Goal: Transaction & Acquisition: Book appointment/travel/reservation

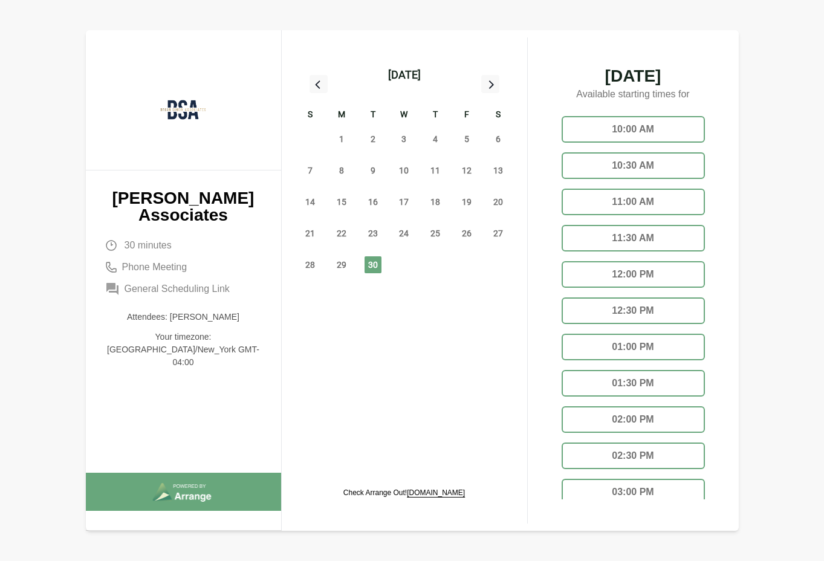
click at [492, 82] on icon at bounding box center [490, 84] width 16 height 16
click at [472, 135] on span "3" at bounding box center [466, 139] width 17 height 17
click at [622, 460] on div "03:30 PM" at bounding box center [633, 456] width 143 height 27
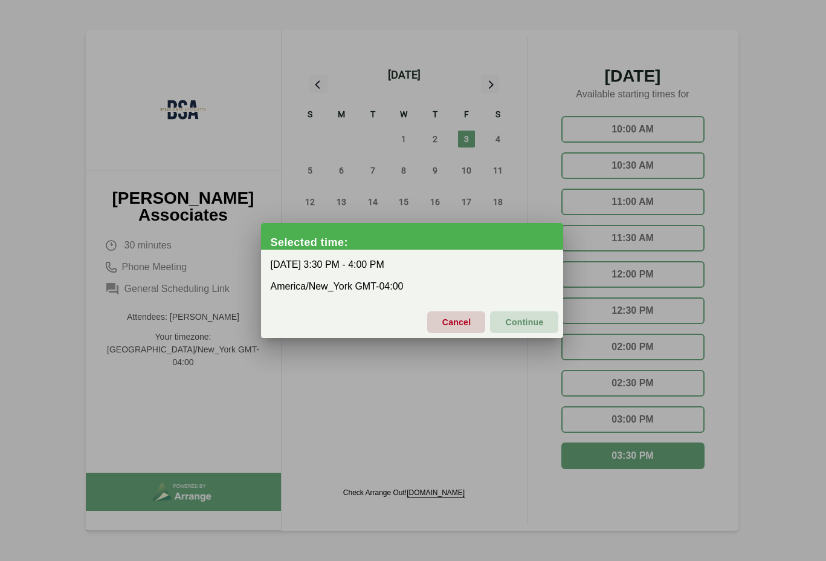
click at [738, 254] on div at bounding box center [413, 280] width 826 height 561
click at [453, 319] on span "Cancel" at bounding box center [457, 322] width 30 height 25
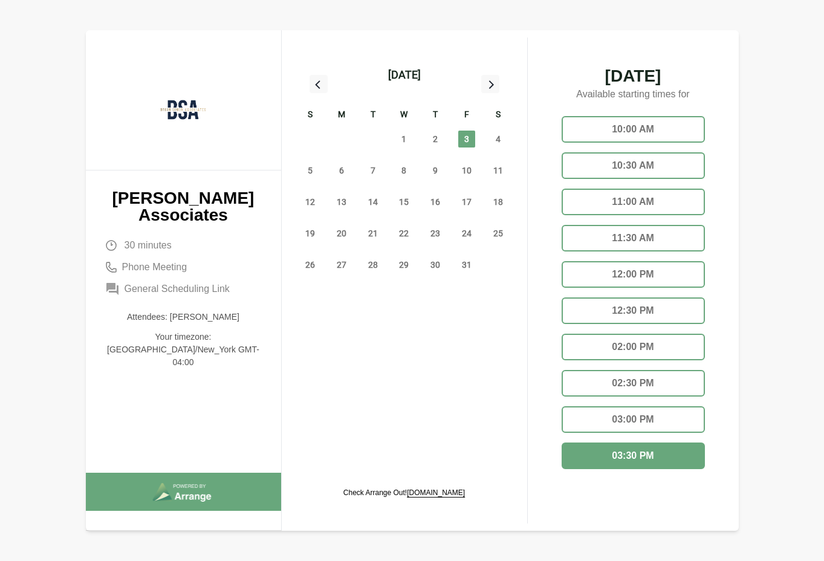
click at [637, 348] on div "02:00 PM" at bounding box center [633, 347] width 143 height 27
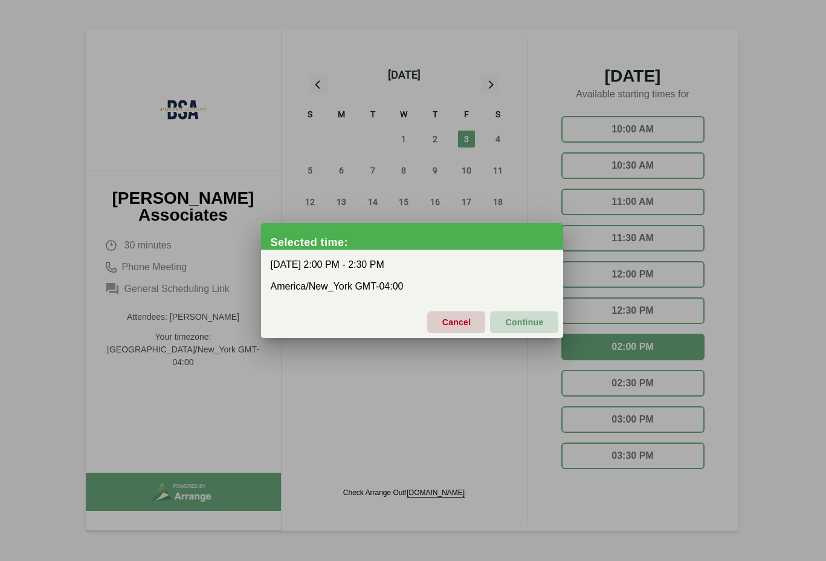
click at [530, 323] on span "Continue" at bounding box center [524, 322] width 39 height 25
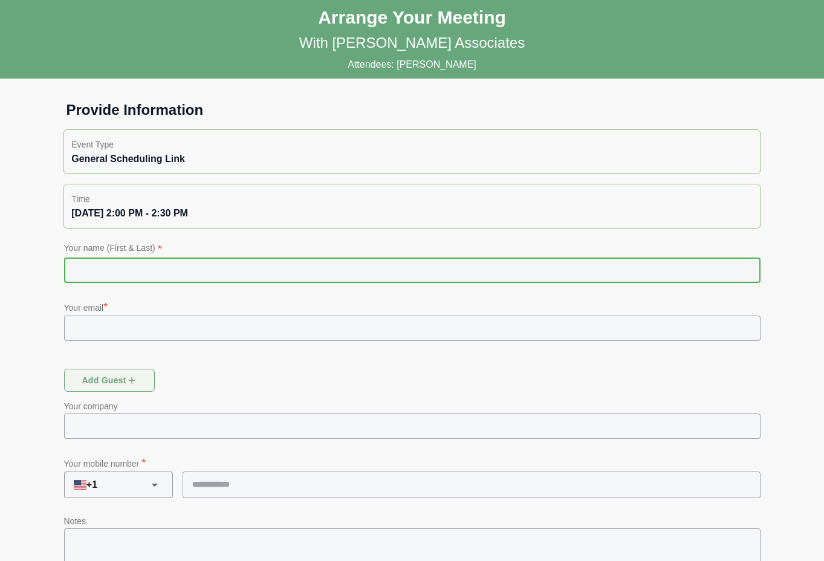
click at [502, 265] on input "text" at bounding box center [412, 270] width 696 height 25
type input "**********"
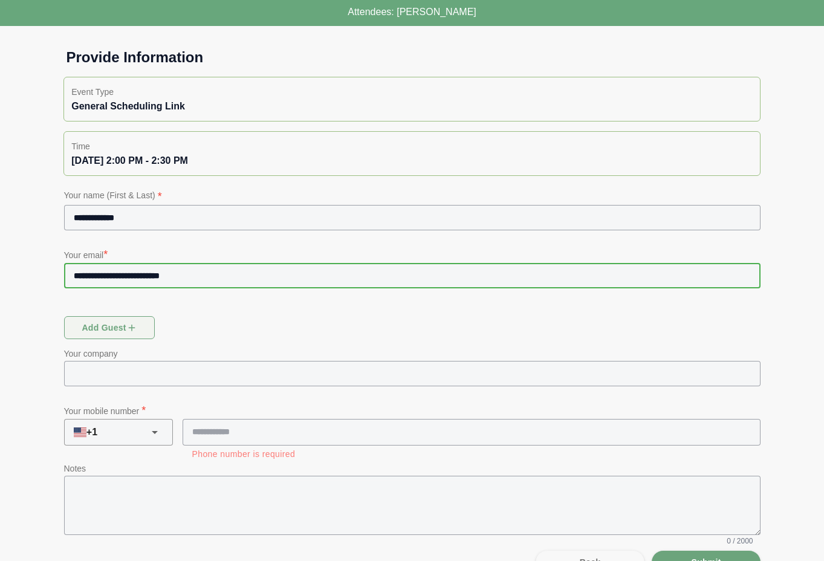
scroll to position [80, 0]
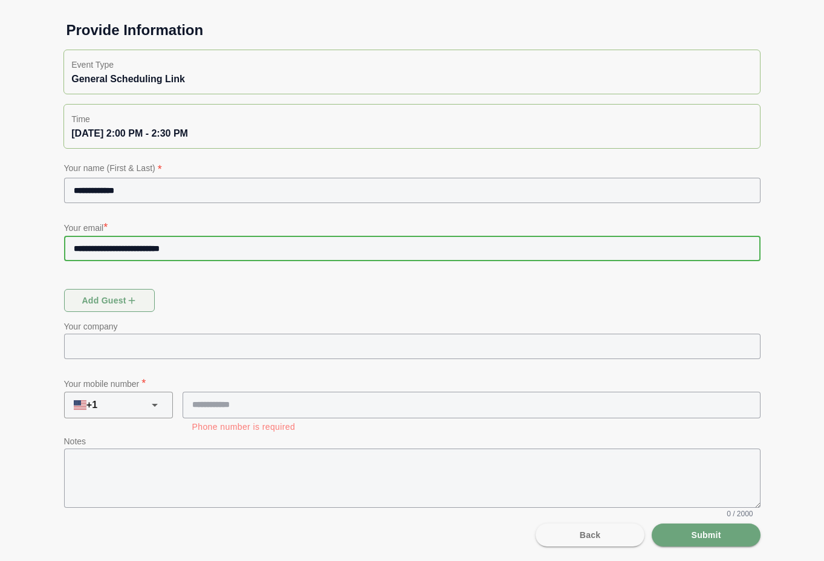
type input "**********"
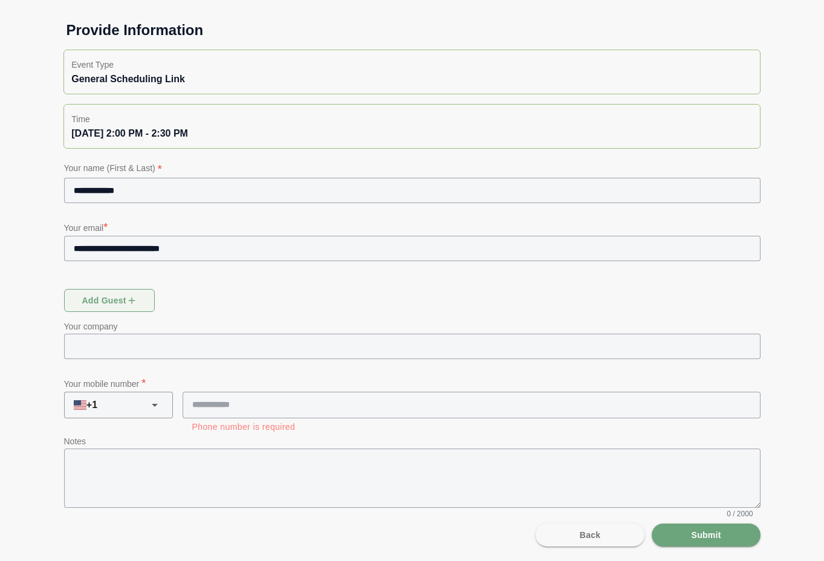
click at [401, 323] on p "Your company" at bounding box center [412, 326] width 696 height 15
click at [382, 332] on p "Your company" at bounding box center [412, 326] width 696 height 15
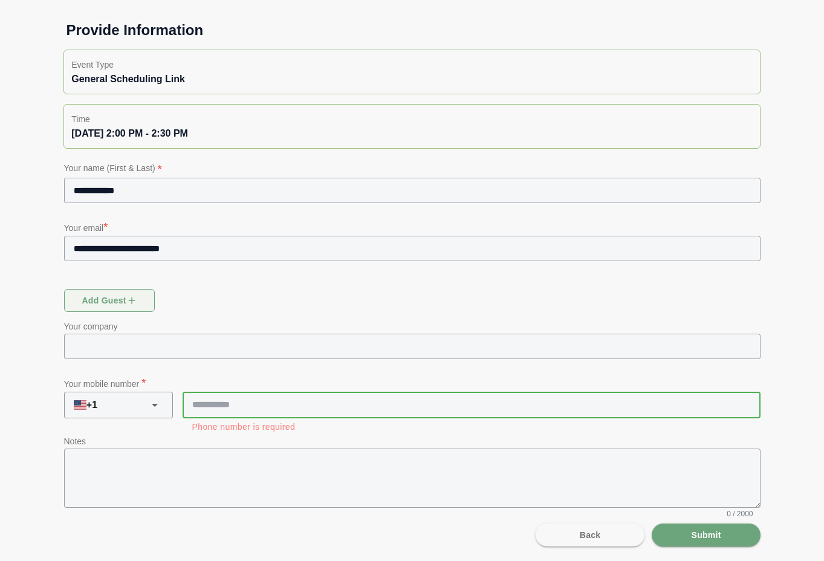
click at [242, 400] on input "tel" at bounding box center [466, 404] width 567 height 25
type input "**********"
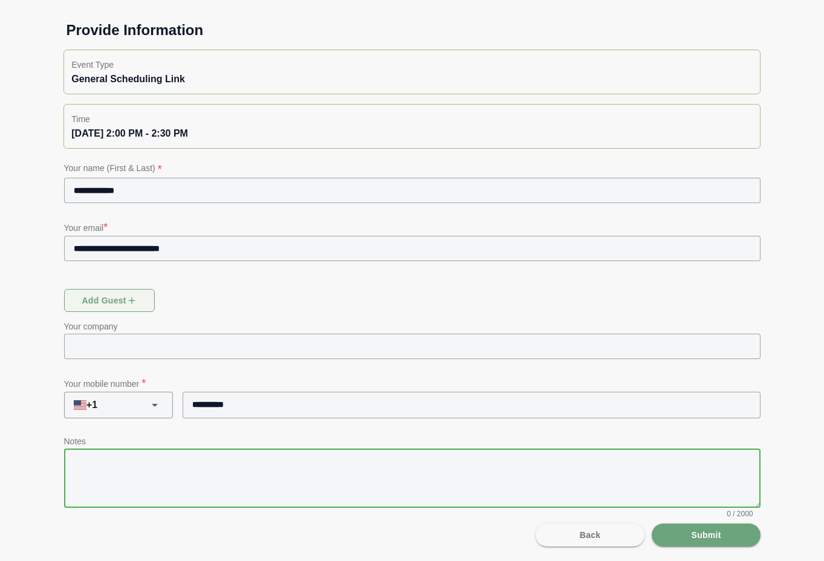
click at [234, 472] on textarea at bounding box center [412, 478] width 696 height 59
paste textarea "**********"
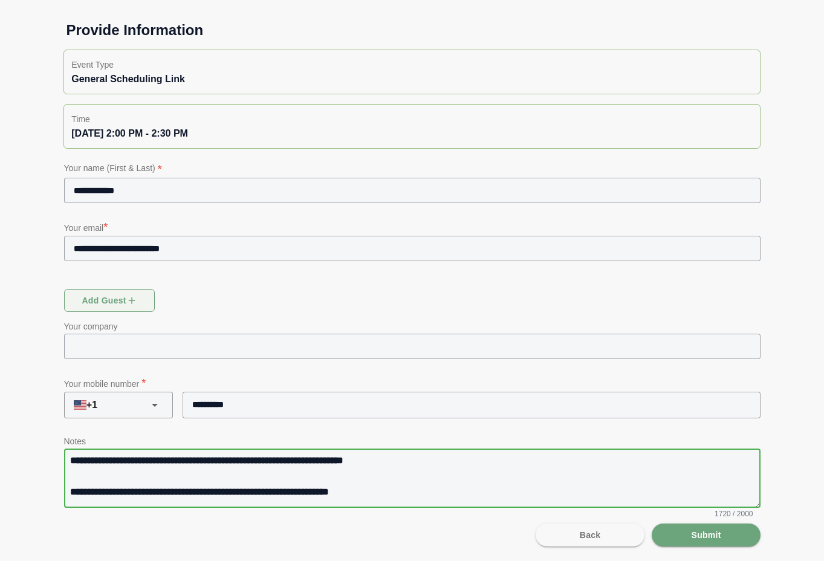
scroll to position [213, 0]
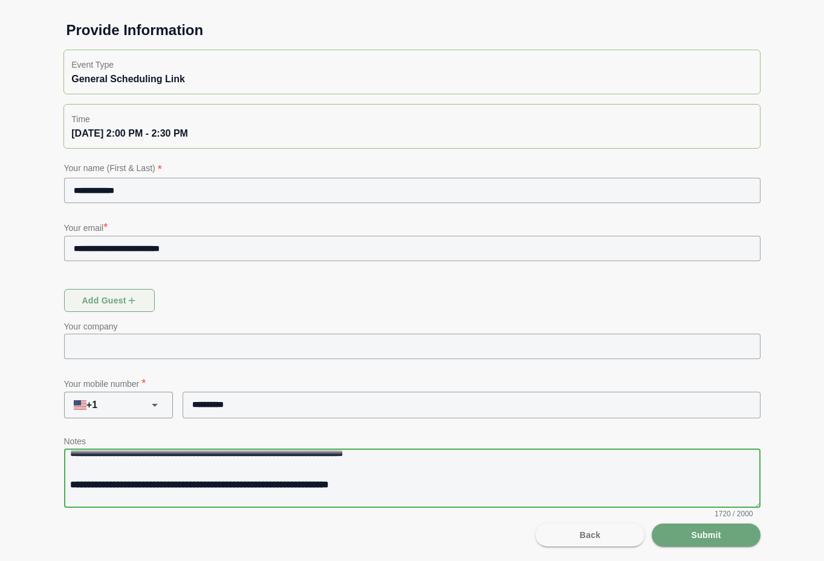
click at [72, 484] on textarea at bounding box center [412, 478] width 696 height 59
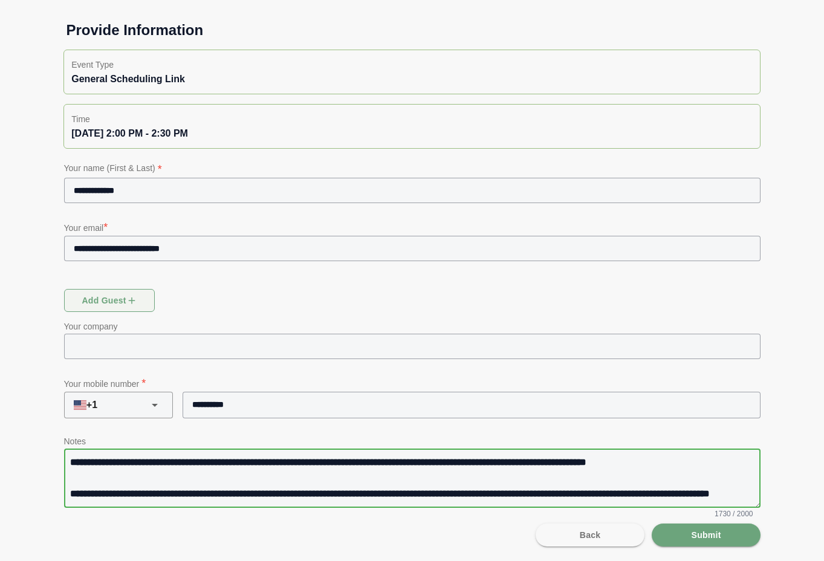
scroll to position [259, 0]
click at [125, 468] on textarea at bounding box center [412, 478] width 696 height 59
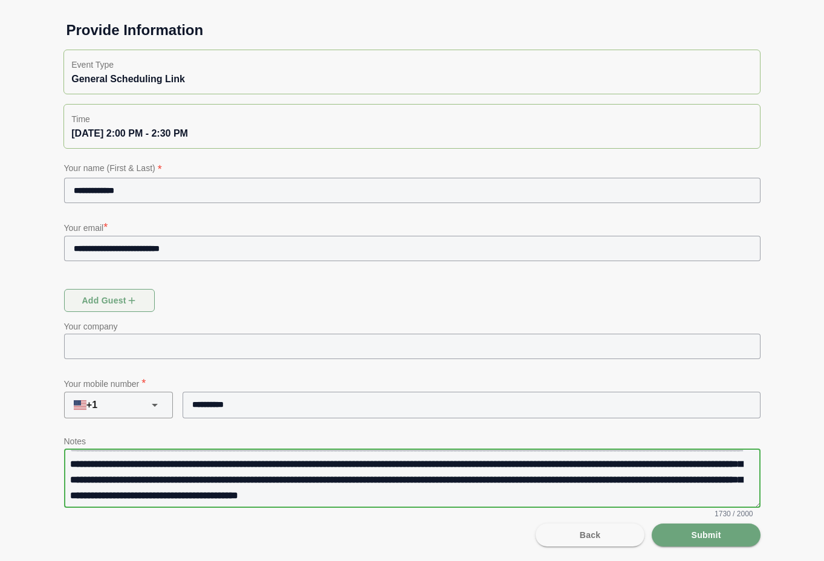
scroll to position [69, 0]
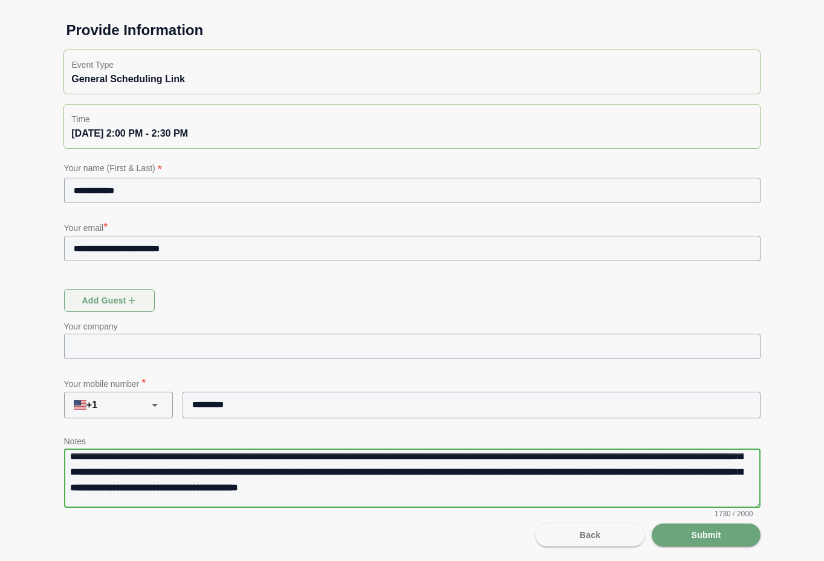
click at [149, 489] on textarea at bounding box center [412, 478] width 696 height 59
click at [176, 490] on textarea at bounding box center [412, 478] width 696 height 59
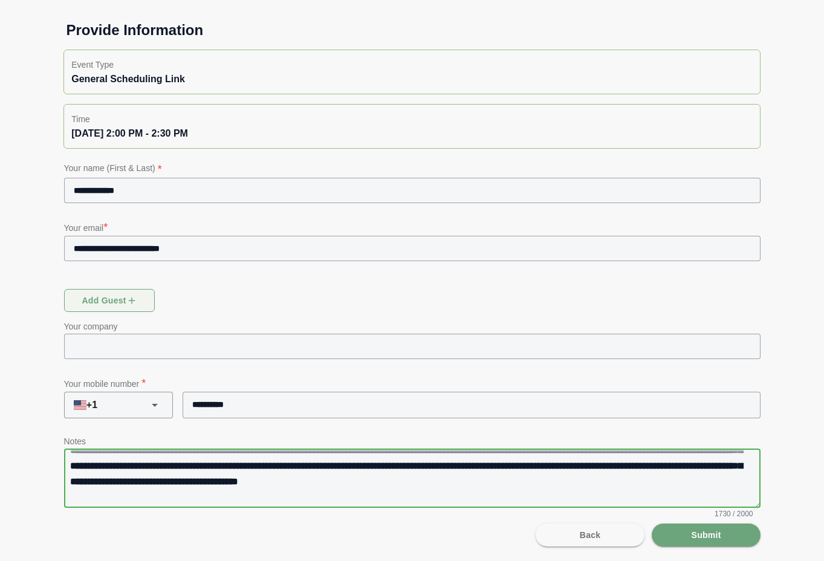
scroll to position [67, 0]
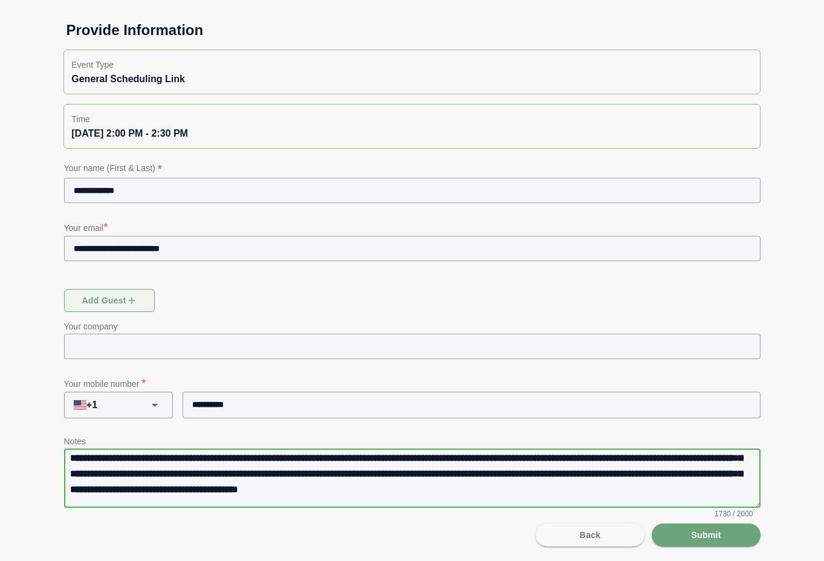
type textarea "**********"
click at [212, 509] on div at bounding box center [412, 514] width 696 height 13
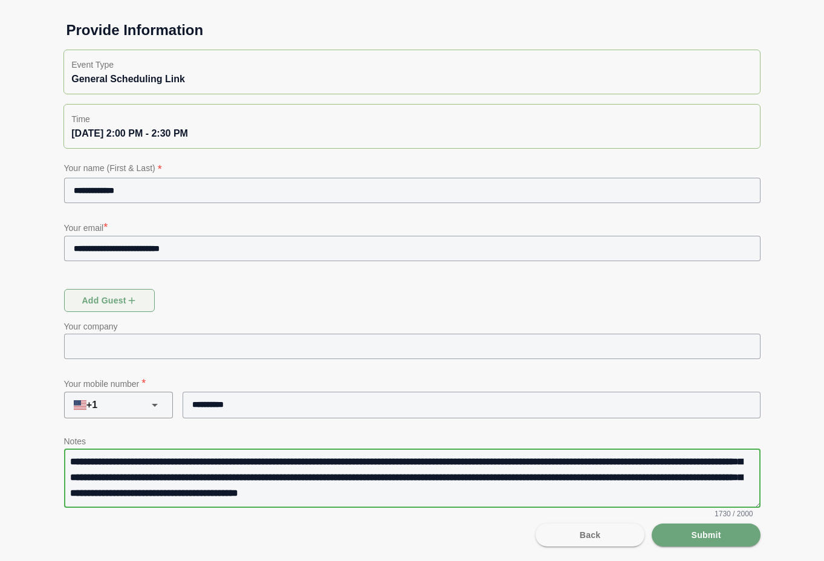
scroll to position [0, 0]
drag, startPoint x: 362, startPoint y: 493, endPoint x: -1, endPoint y: 381, distance: 379.8
click at [0, 381] on html "**********" at bounding box center [412, 240] width 824 height 641
click at [278, 478] on textarea at bounding box center [412, 478] width 696 height 59
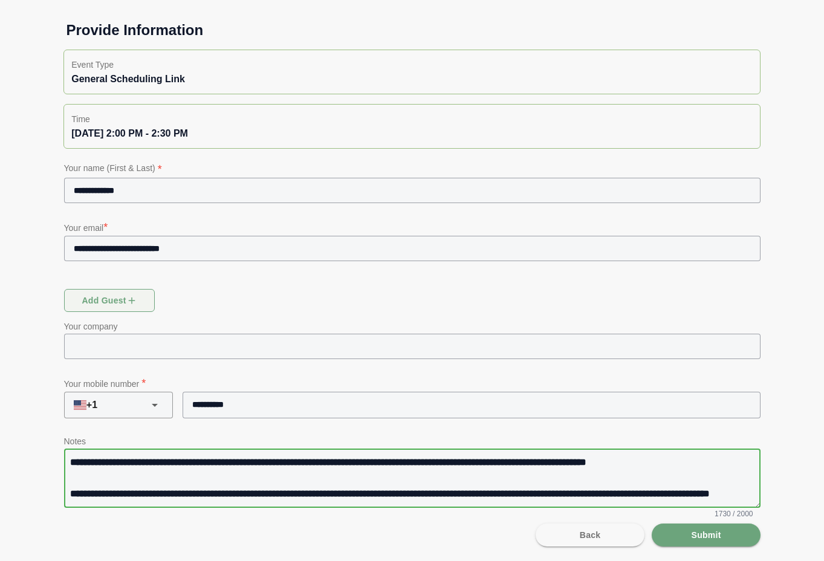
scroll to position [267, 0]
click at [677, 492] on textarea at bounding box center [412, 478] width 696 height 59
click at [701, 534] on span "Submit" at bounding box center [705, 535] width 30 height 23
